Goal: Task Accomplishment & Management: Manage account settings

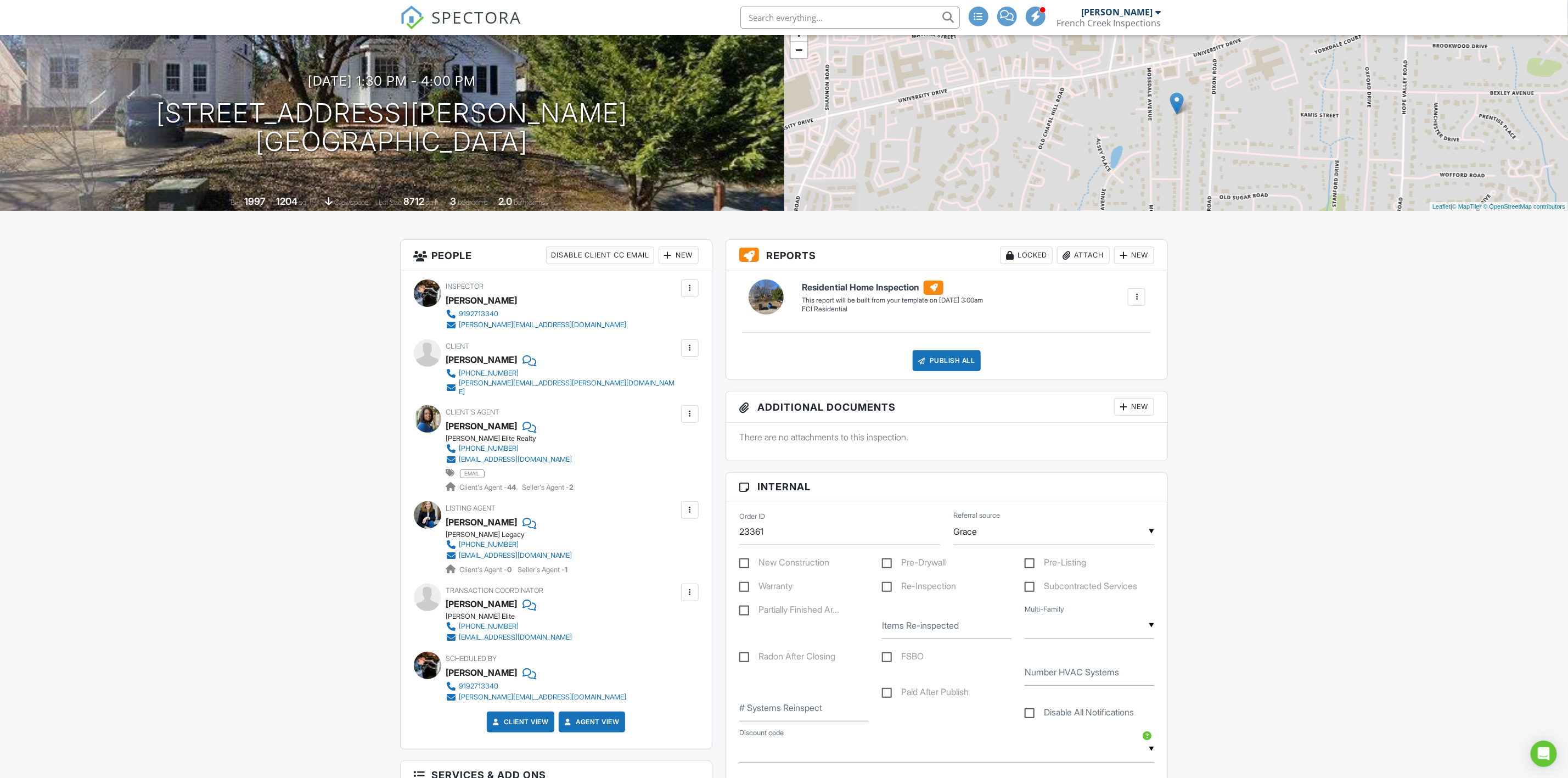
click at [450, 12] on span "SPECTORA" at bounding box center [477, 17] width 90 height 23
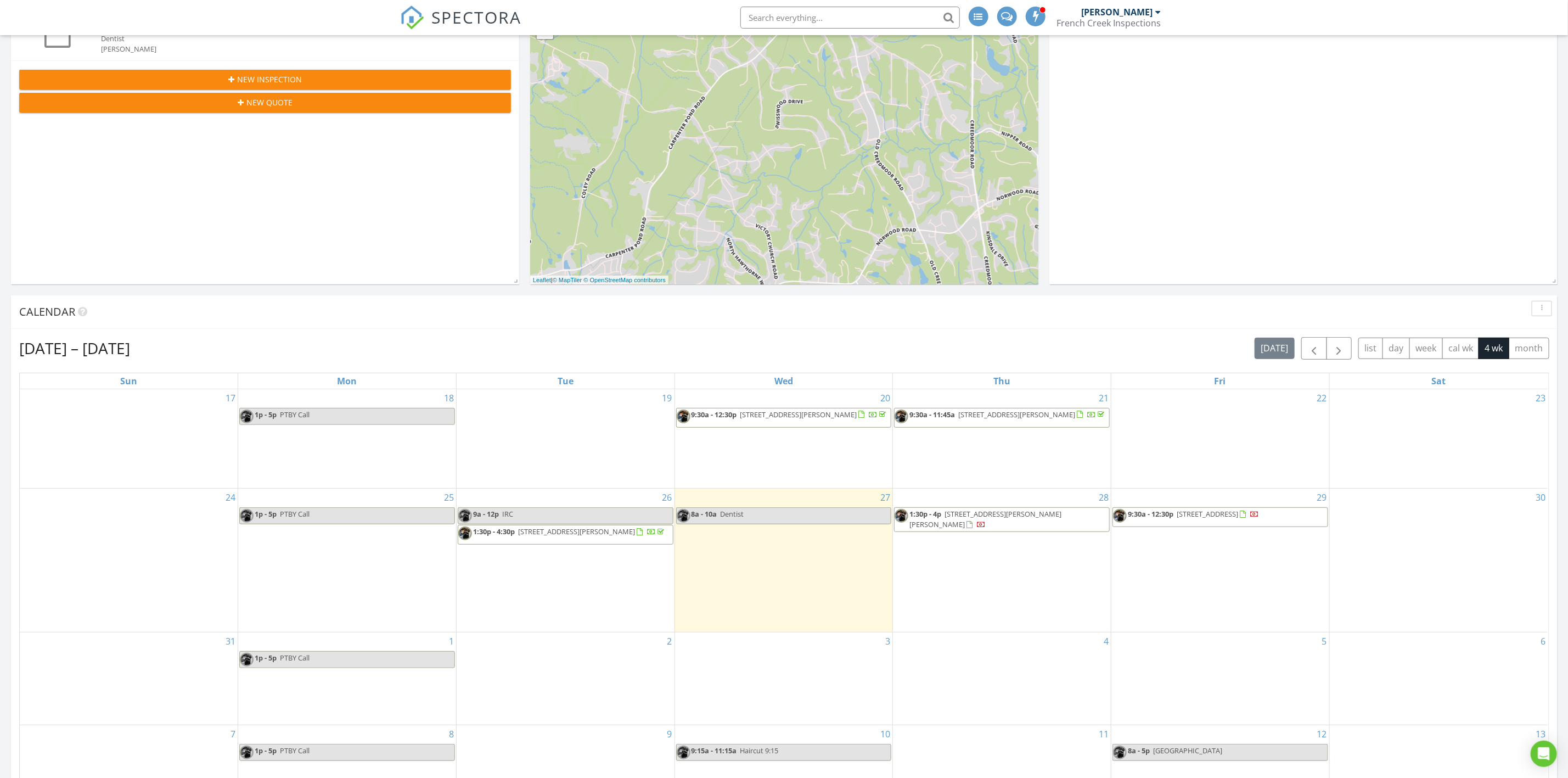
scroll to position [247, 0]
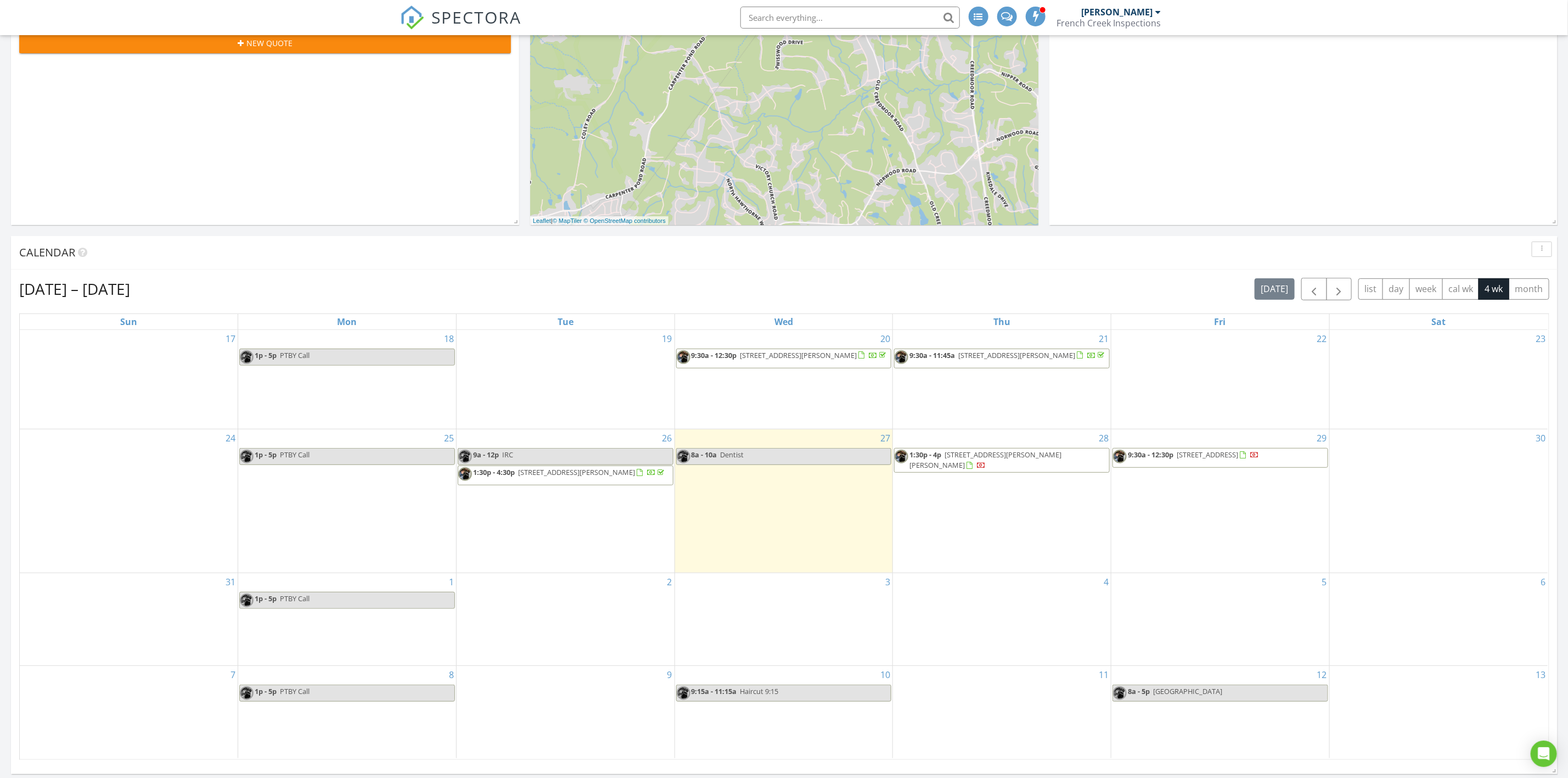
click at [1010, 360] on span "5860 Andover Dr, Graham 27253" at bounding box center [1017, 356] width 117 height 10
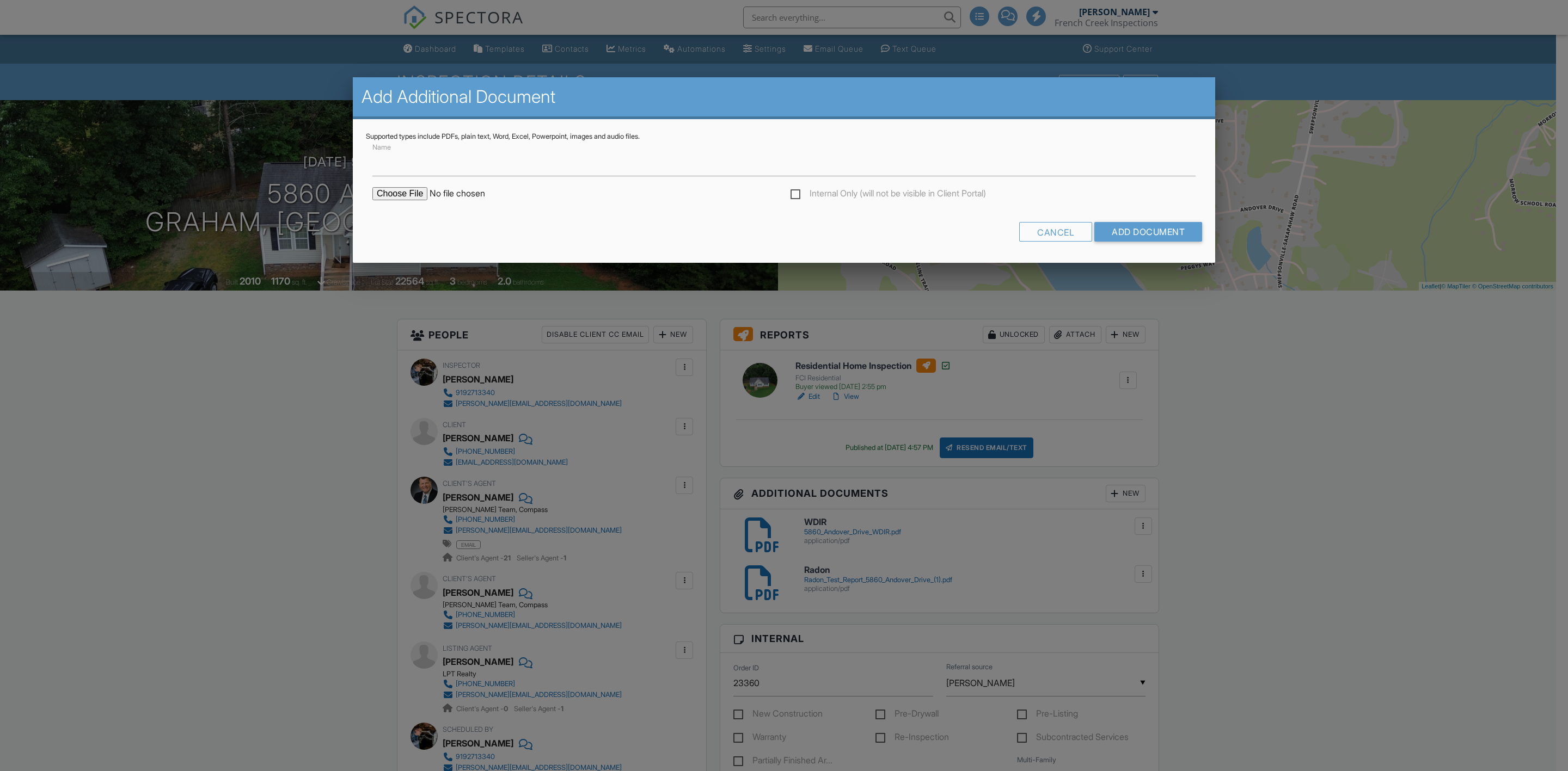
click at [482, 164] on input "Name" at bounding box center [784, 163] width 823 height 27
type input "Septic"
click at [399, 190] on input "file" at bounding box center [465, 194] width 185 height 13
type input "C:\fakepath\SepticReport_Andover.pdf"
click at [1112, 227] on input "Add Document" at bounding box center [1148, 232] width 108 height 19
